Goal: Check status: Check status

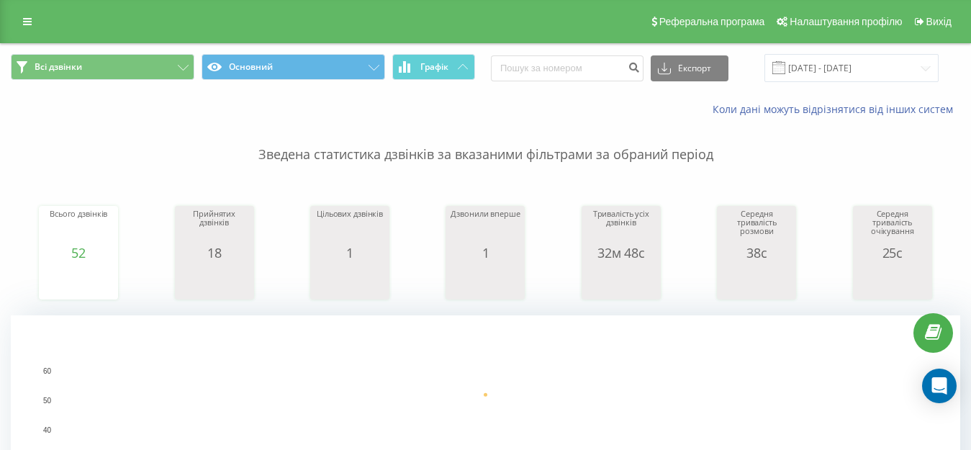
click at [858, 65] on input "[DATE] - [DATE]" at bounding box center [852, 68] width 174 height 28
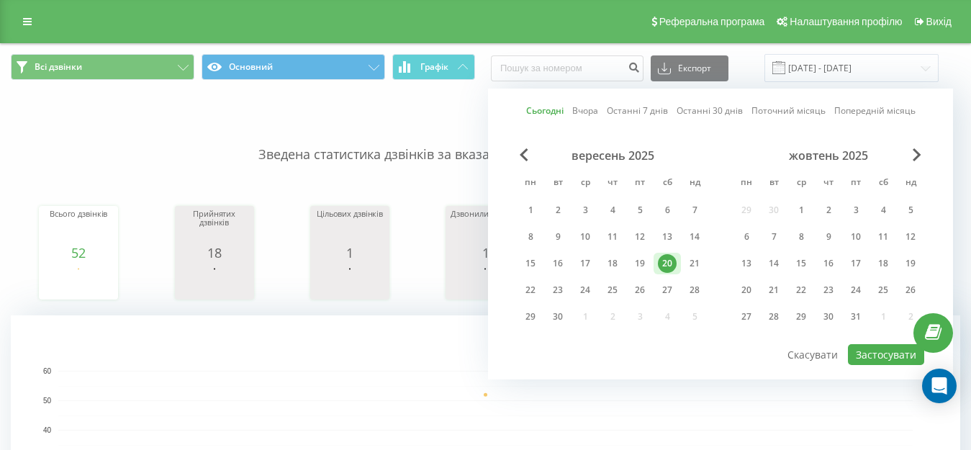
click at [667, 264] on div "20" at bounding box center [667, 263] width 19 height 19
click at [880, 355] on button "Застосувати" at bounding box center [886, 354] width 76 height 21
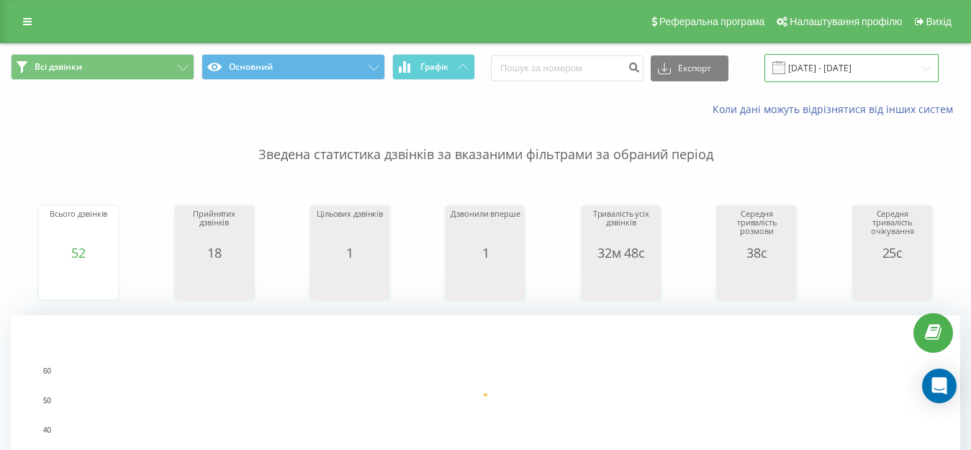
click at [869, 60] on input "[DATE] - [DATE]" at bounding box center [852, 68] width 174 height 28
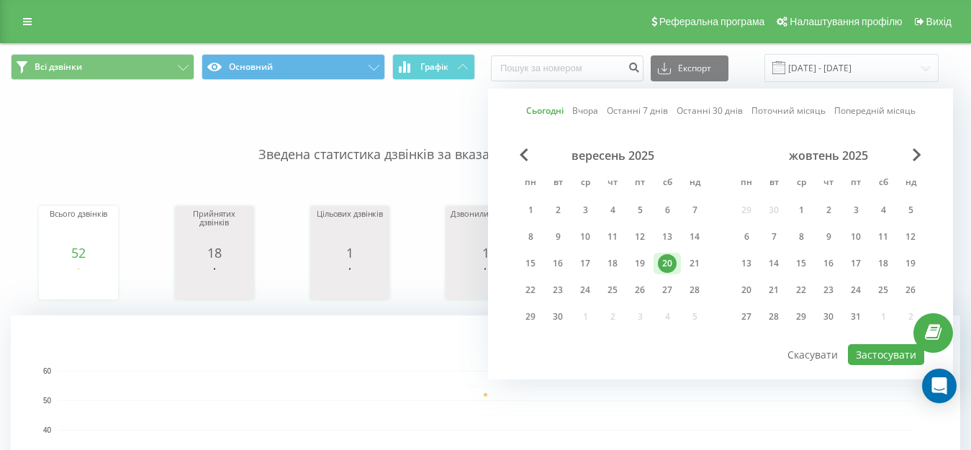
click at [667, 263] on div "20" at bounding box center [667, 263] width 19 height 19
click at [892, 356] on button "Застосувати" at bounding box center [886, 354] width 76 height 21
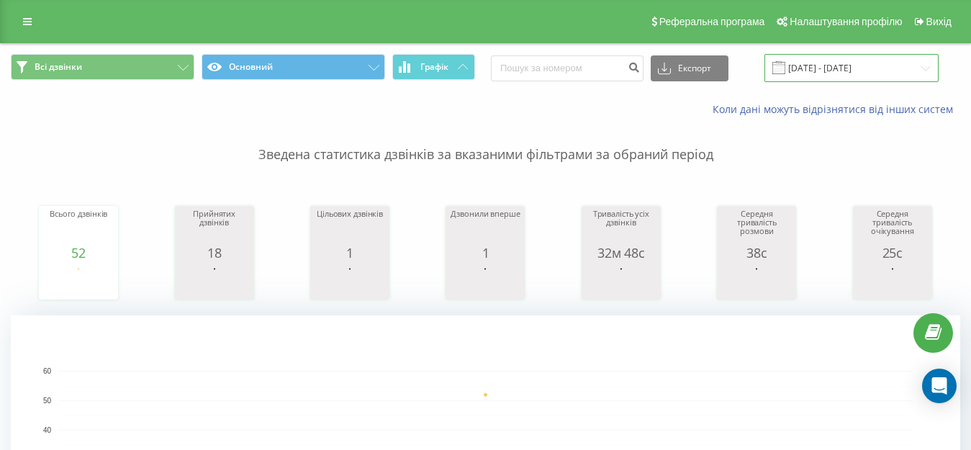
click at [839, 66] on input "[DATE] - [DATE]" at bounding box center [852, 68] width 174 height 28
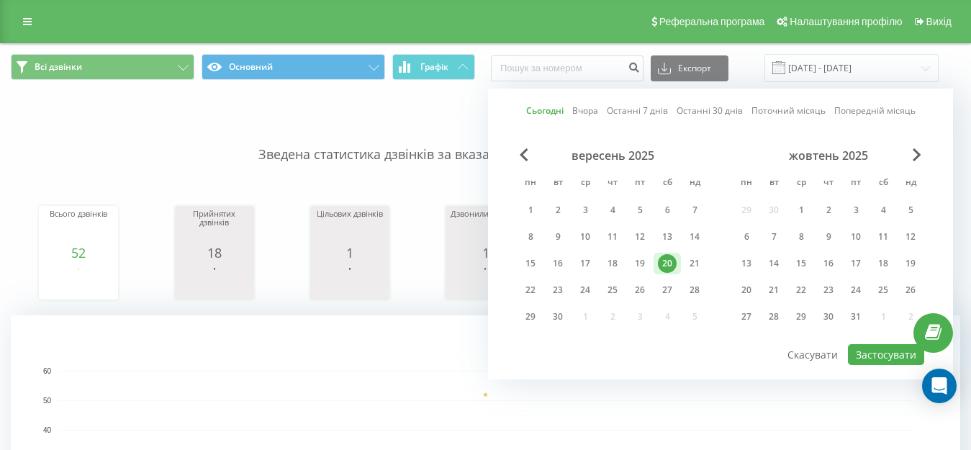
click at [670, 258] on div "20" at bounding box center [667, 263] width 19 height 19
click at [873, 357] on button "Застосувати" at bounding box center [886, 354] width 76 height 21
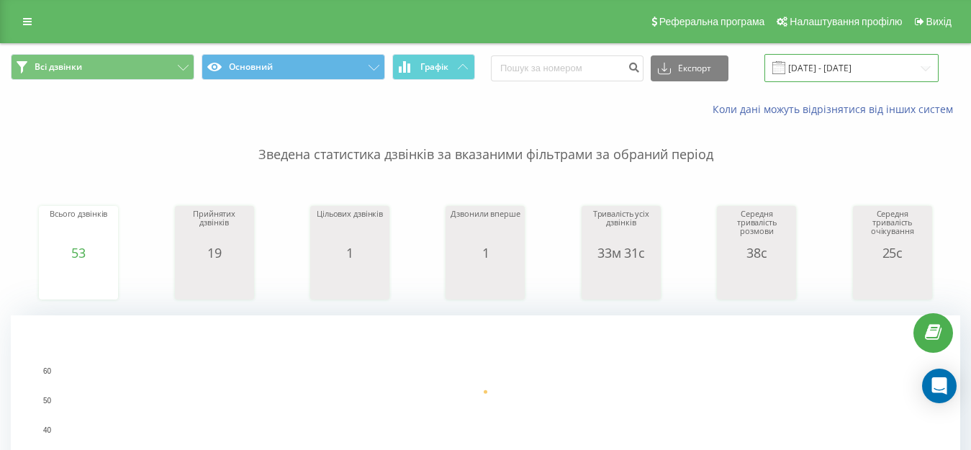
click at [838, 71] on input "[DATE] - [DATE]" at bounding box center [852, 68] width 174 height 28
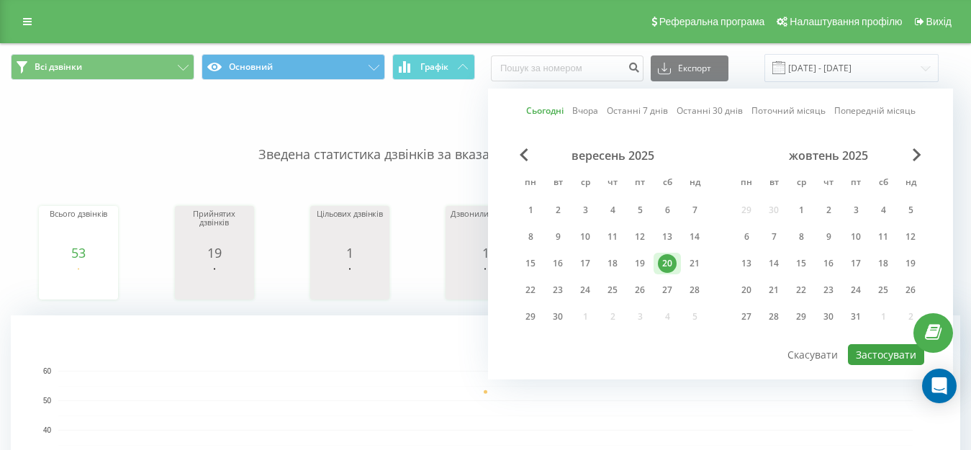
drag, startPoint x: 670, startPoint y: 265, endPoint x: 862, endPoint y: 356, distance: 212.2
click at [671, 266] on div "20" at bounding box center [667, 263] width 19 height 19
click at [873, 355] on button "Застосувати" at bounding box center [886, 354] width 76 height 21
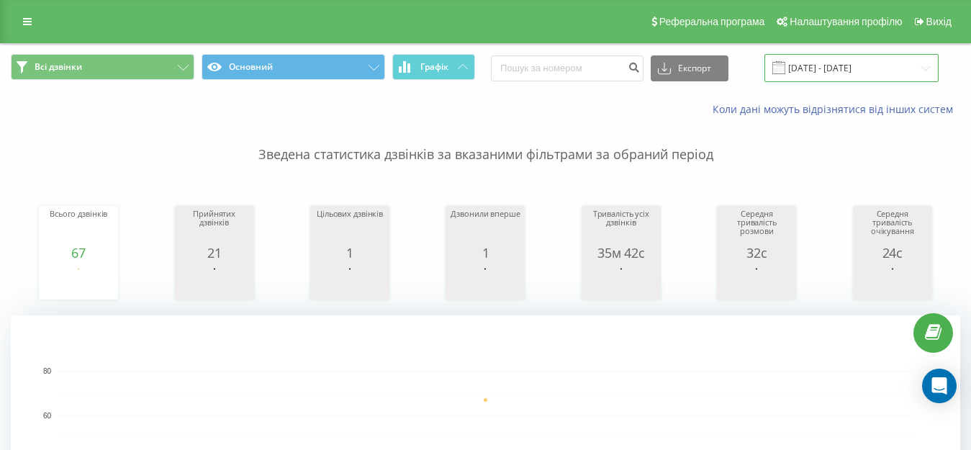
click at [878, 66] on input "[DATE] - [DATE]" at bounding box center [852, 68] width 174 height 28
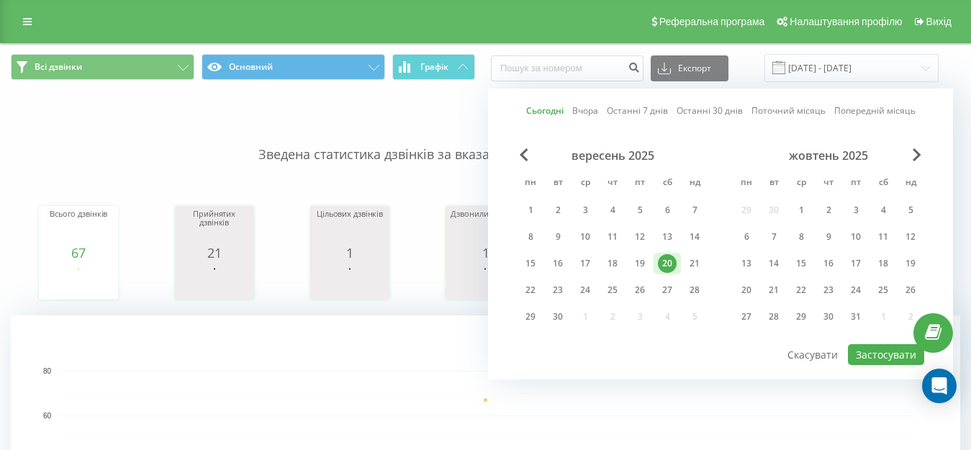
drag, startPoint x: 666, startPoint y: 259, endPoint x: 680, endPoint y: 272, distance: 19.4
click at [666, 260] on div "20" at bounding box center [667, 263] width 19 height 19
drag, startPoint x: 869, startPoint y: 352, endPoint x: 858, endPoint y: 350, distance: 11.0
click at [868, 351] on button "Застосувати" at bounding box center [886, 354] width 76 height 21
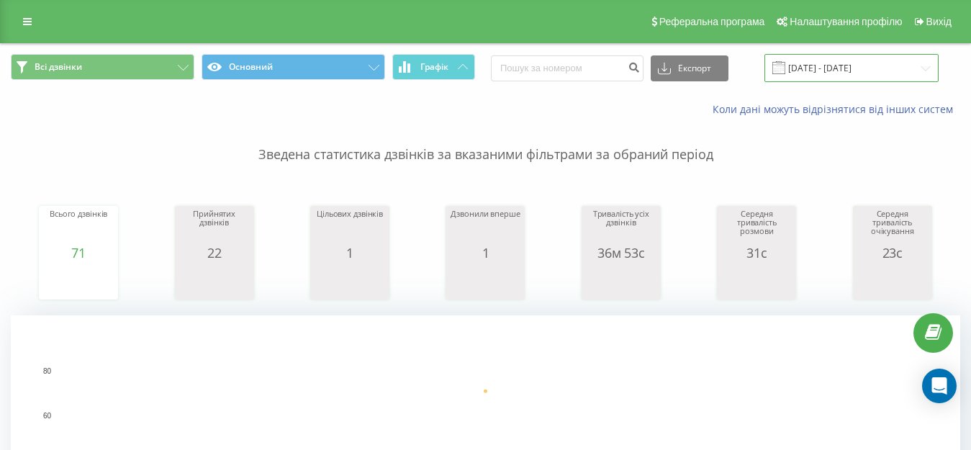
click at [856, 69] on input "[DATE] - [DATE]" at bounding box center [852, 68] width 174 height 28
click at [854, 69] on input "[DATE] - [DATE]" at bounding box center [852, 68] width 174 height 28
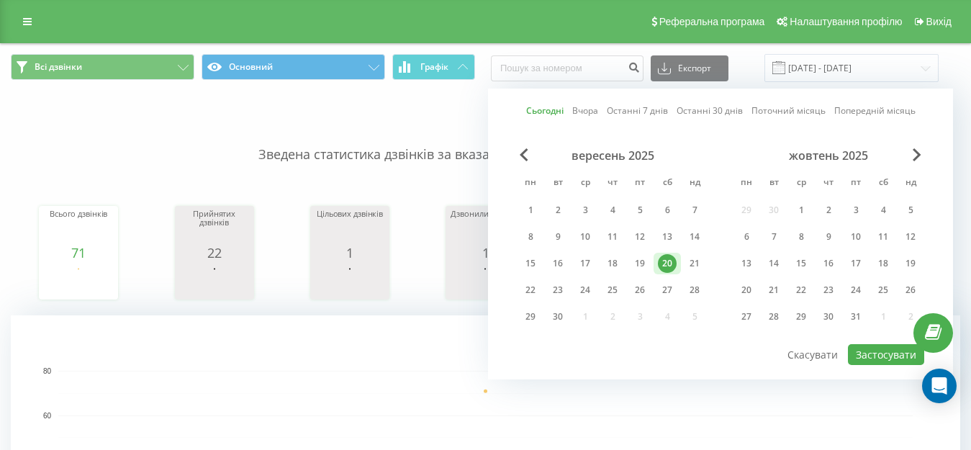
drag, startPoint x: 672, startPoint y: 261, endPoint x: 891, endPoint y: 333, distance: 230.2
click at [672, 262] on div "20" at bounding box center [667, 263] width 19 height 19
click at [885, 356] on button "Застосувати" at bounding box center [886, 354] width 76 height 21
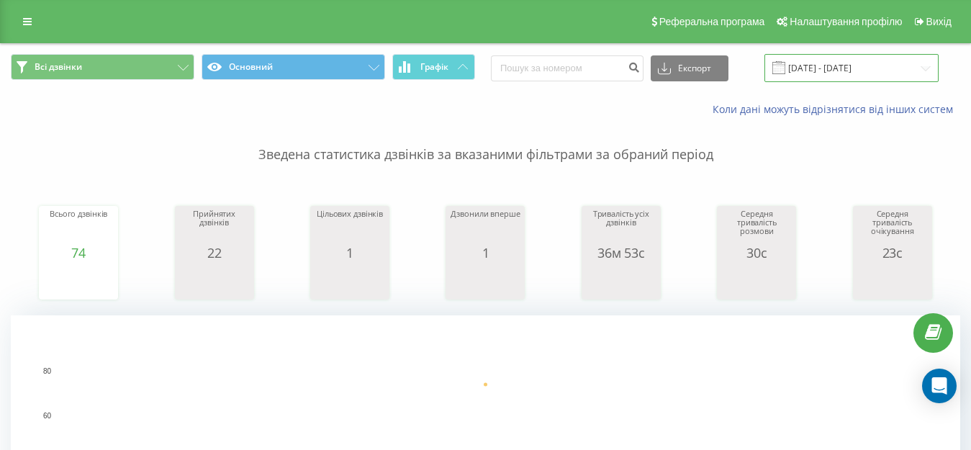
click at [854, 63] on input "[DATE] - [DATE]" at bounding box center [852, 68] width 174 height 28
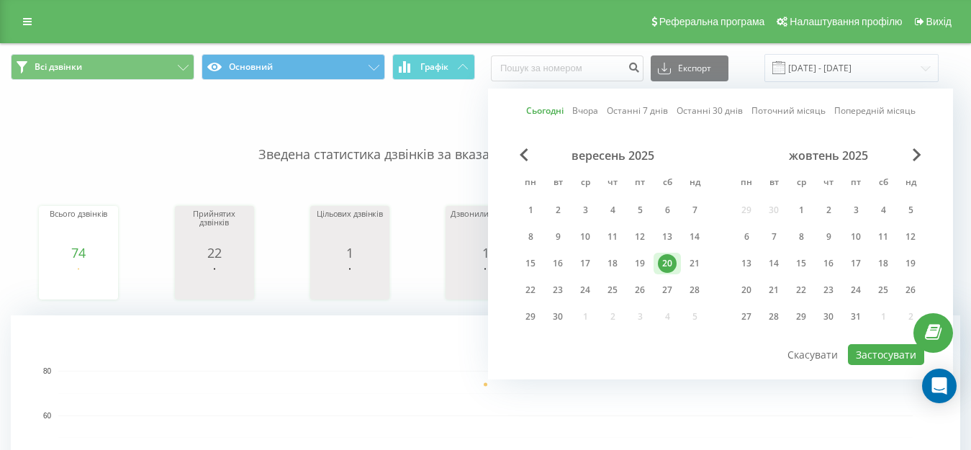
drag, startPoint x: 665, startPoint y: 263, endPoint x: 888, endPoint y: 367, distance: 245.8
click at [667, 264] on div "20" at bounding box center [667, 263] width 19 height 19
click at [882, 356] on button "Застосувати" at bounding box center [886, 354] width 76 height 21
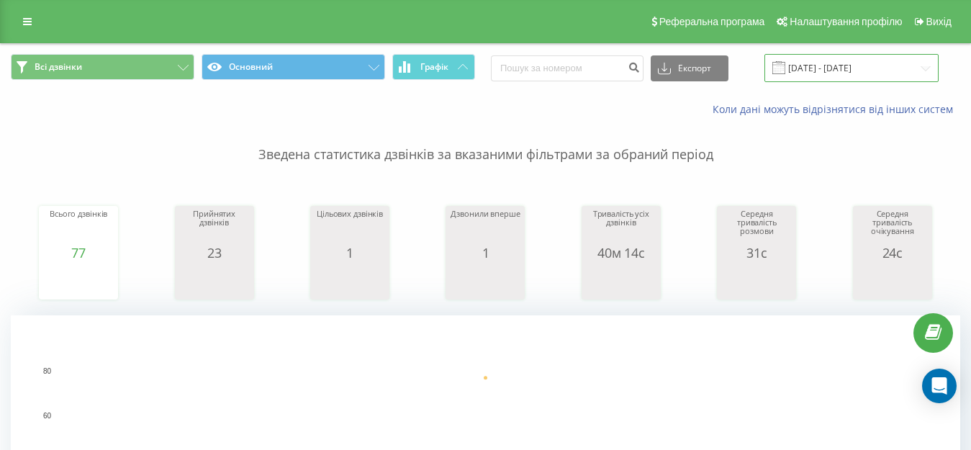
click at [842, 68] on input "[DATE] - [DATE]" at bounding box center [852, 68] width 174 height 28
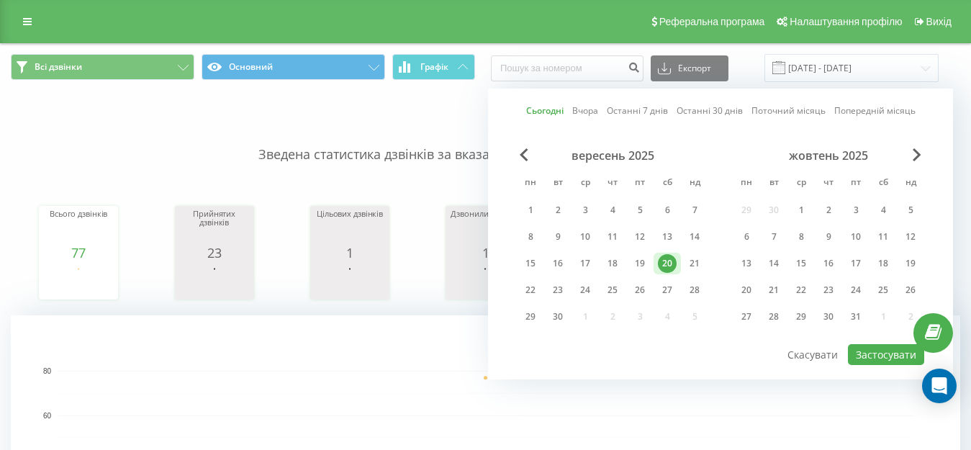
drag, startPoint x: 667, startPoint y: 266, endPoint x: 684, endPoint y: 301, distance: 39.3
click at [667, 267] on div "20" at bounding box center [667, 263] width 19 height 19
click at [890, 353] on button "Застосувати" at bounding box center [886, 354] width 76 height 21
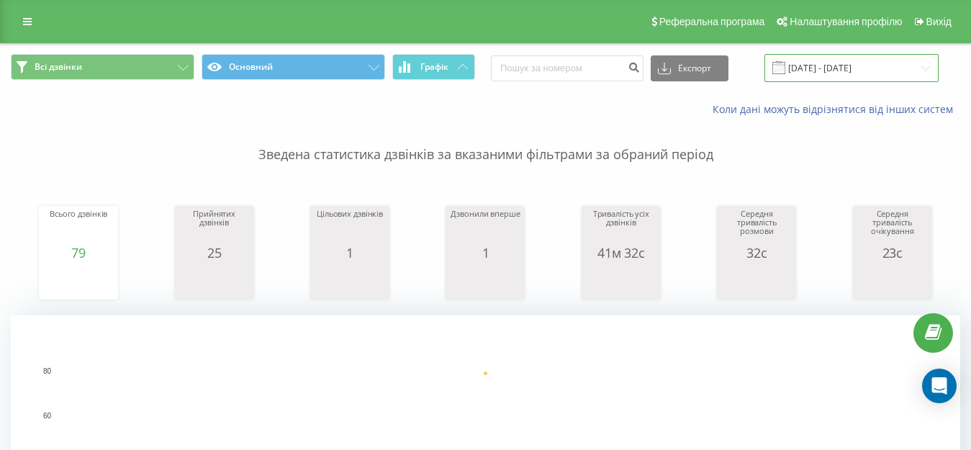
click at [850, 70] on input "[DATE] - [DATE]" at bounding box center [852, 68] width 174 height 28
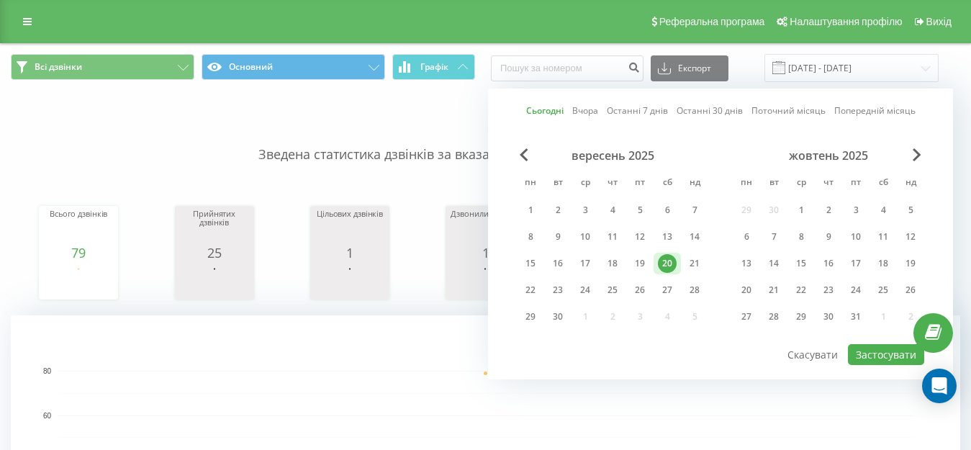
drag, startPoint x: 667, startPoint y: 263, endPoint x: 711, endPoint y: 289, distance: 51.4
click at [668, 262] on div "20" at bounding box center [667, 263] width 19 height 19
click at [865, 348] on button "Застосувати" at bounding box center [886, 354] width 76 height 21
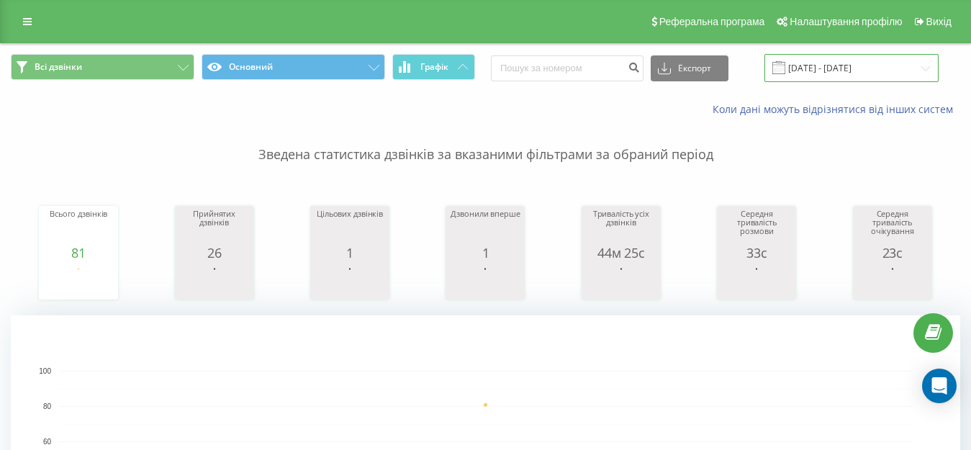
click at [881, 73] on input "[DATE] - [DATE]" at bounding box center [852, 68] width 174 height 28
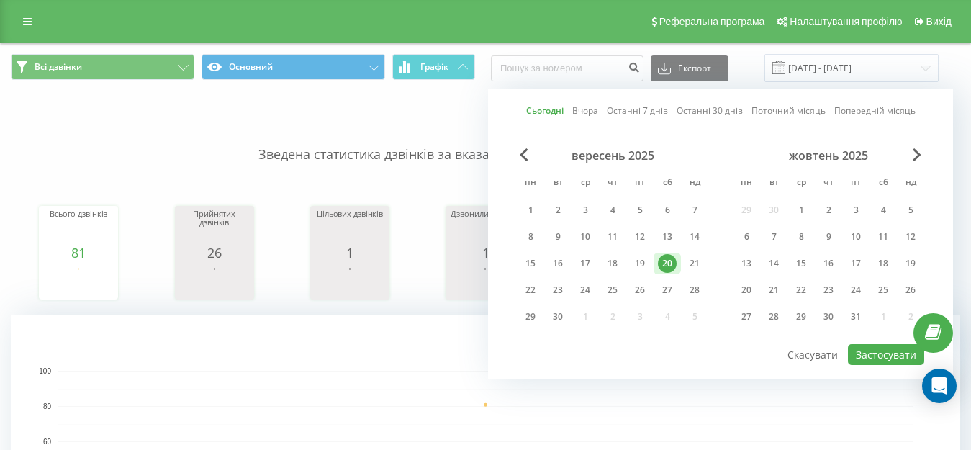
click at [667, 265] on div "20" at bounding box center [667, 263] width 19 height 19
click at [885, 352] on button "Застосувати" at bounding box center [886, 354] width 76 height 21
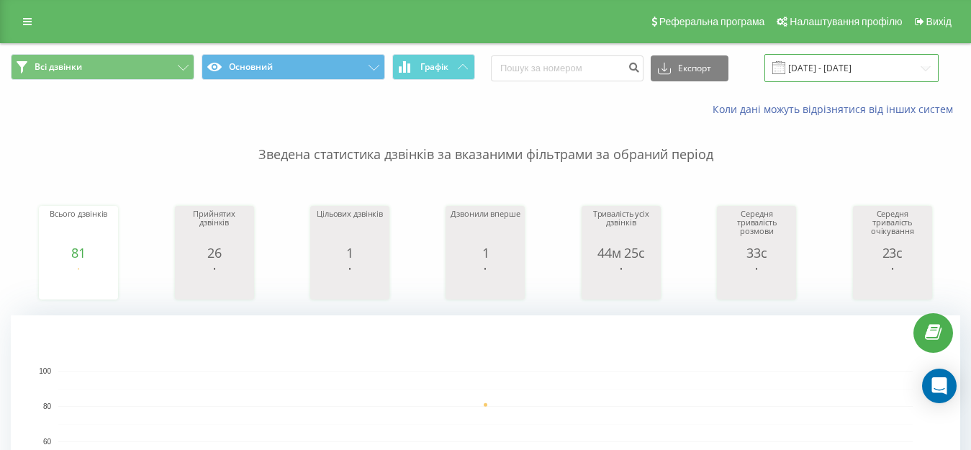
click at [844, 68] on input "[DATE] - [DATE]" at bounding box center [852, 68] width 174 height 28
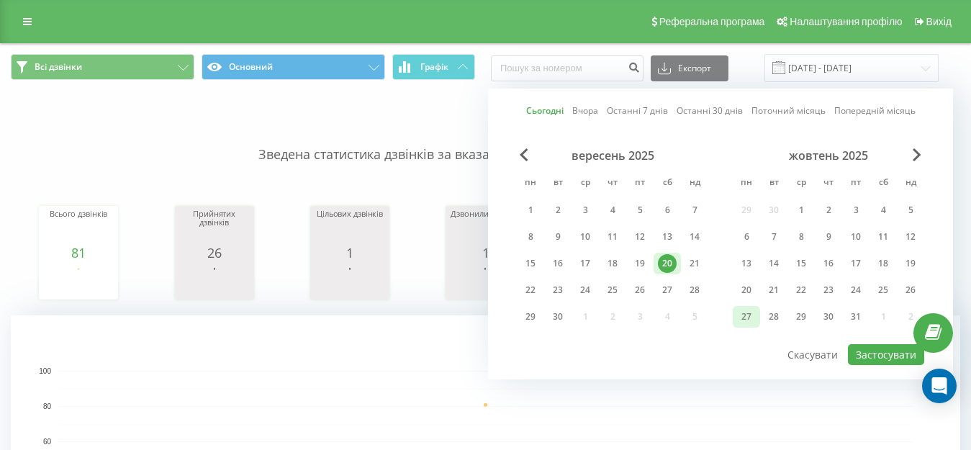
drag, startPoint x: 675, startPoint y: 263, endPoint x: 749, endPoint y: 307, distance: 86.2
click at [674, 264] on div "20" at bounding box center [667, 263] width 19 height 19
drag, startPoint x: 875, startPoint y: 359, endPoint x: 868, endPoint y: 358, distance: 7.2
click at [873, 358] on button "Застосувати" at bounding box center [886, 354] width 76 height 21
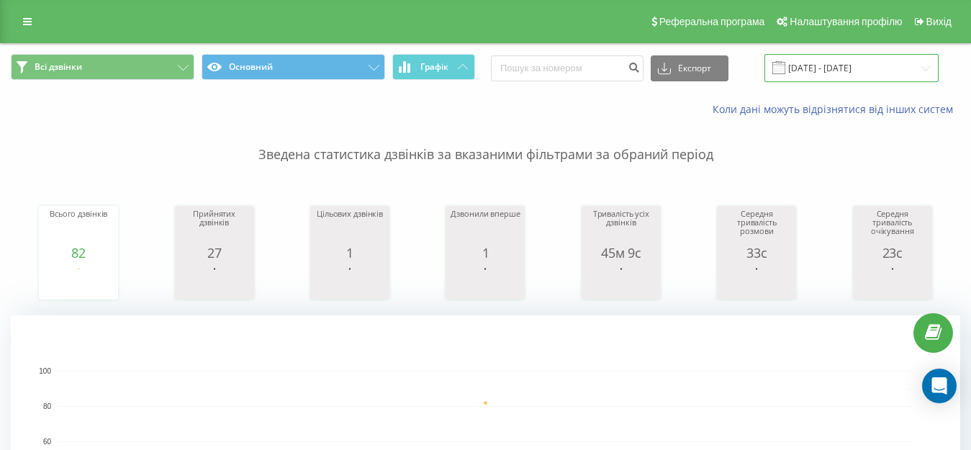
click at [865, 66] on input "[DATE] - [DATE]" at bounding box center [852, 68] width 174 height 28
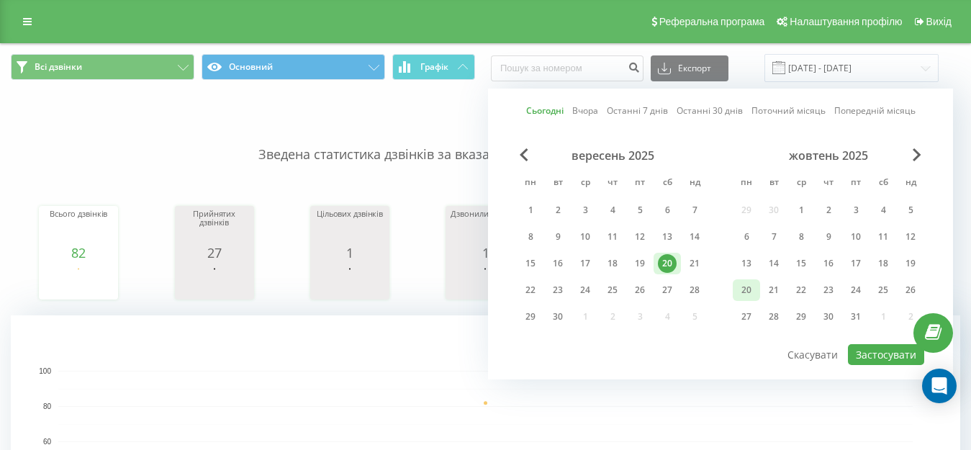
drag, startPoint x: 665, startPoint y: 269, endPoint x: 742, endPoint y: 300, distance: 83.3
click at [665, 269] on div "20" at bounding box center [667, 263] width 19 height 19
click at [888, 355] on button "Застосувати" at bounding box center [886, 354] width 76 height 21
